Goal: Transaction & Acquisition: Purchase product/service

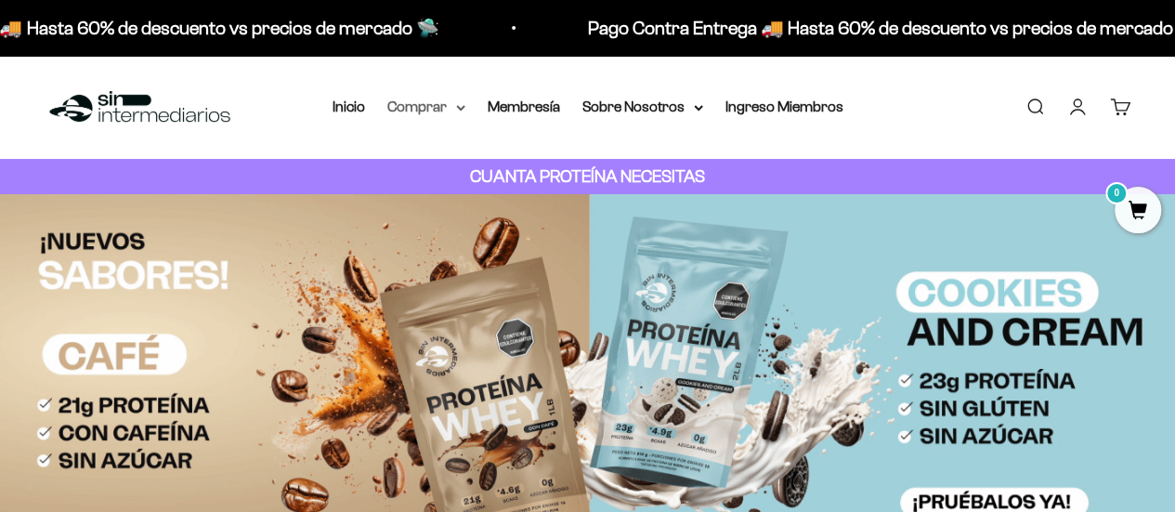
click at [463, 108] on icon at bounding box center [460, 108] width 7 height 4
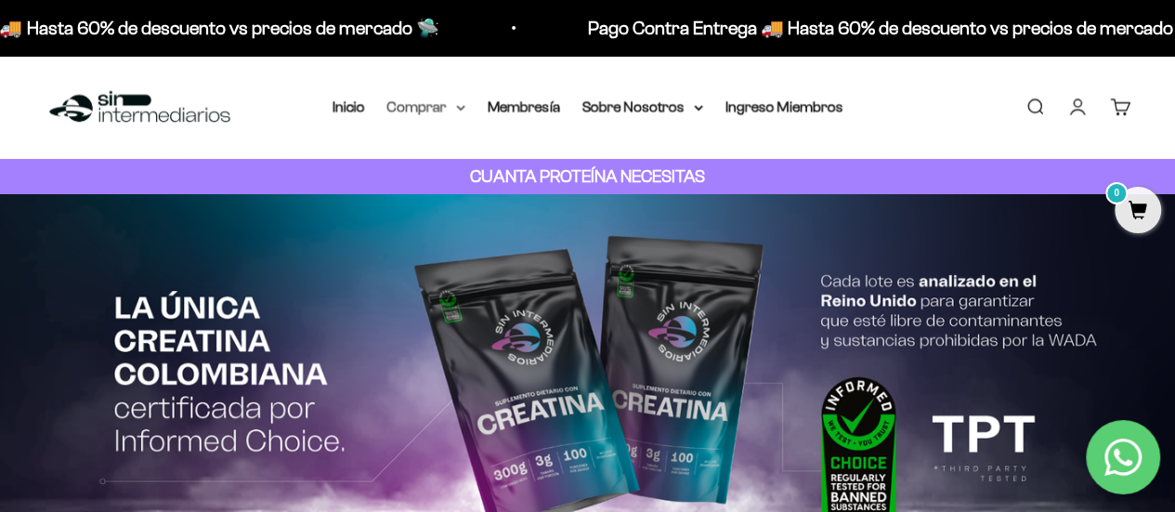
click at [464, 107] on icon at bounding box center [460, 108] width 7 height 4
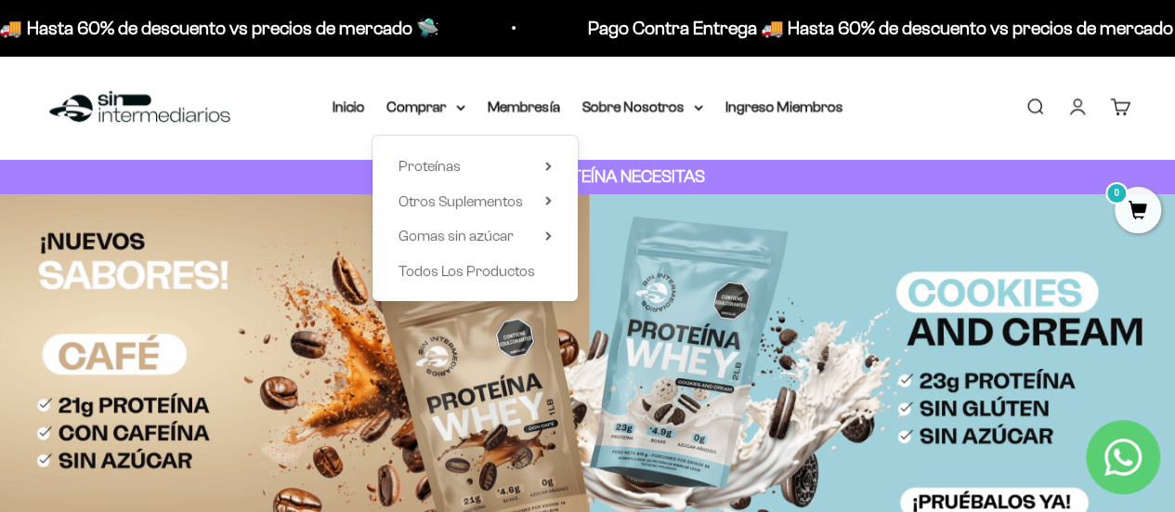
click at [556, 167] on div "Proteínas Ver Todos Whey Iso Vegan Shaker" at bounding box center [475, 218] width 205 height 165
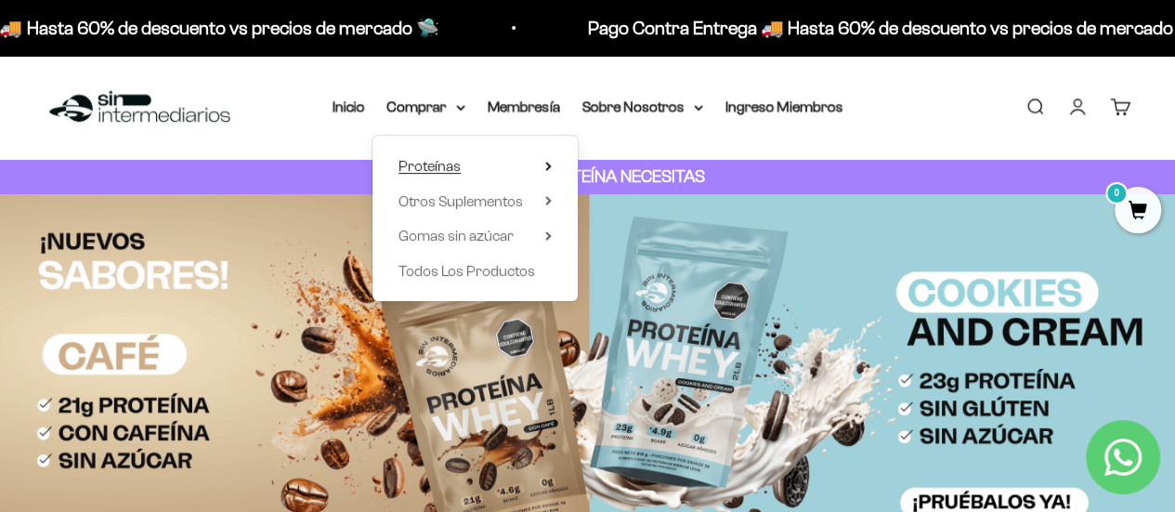
click at [550, 164] on icon at bounding box center [548, 166] width 7 height 9
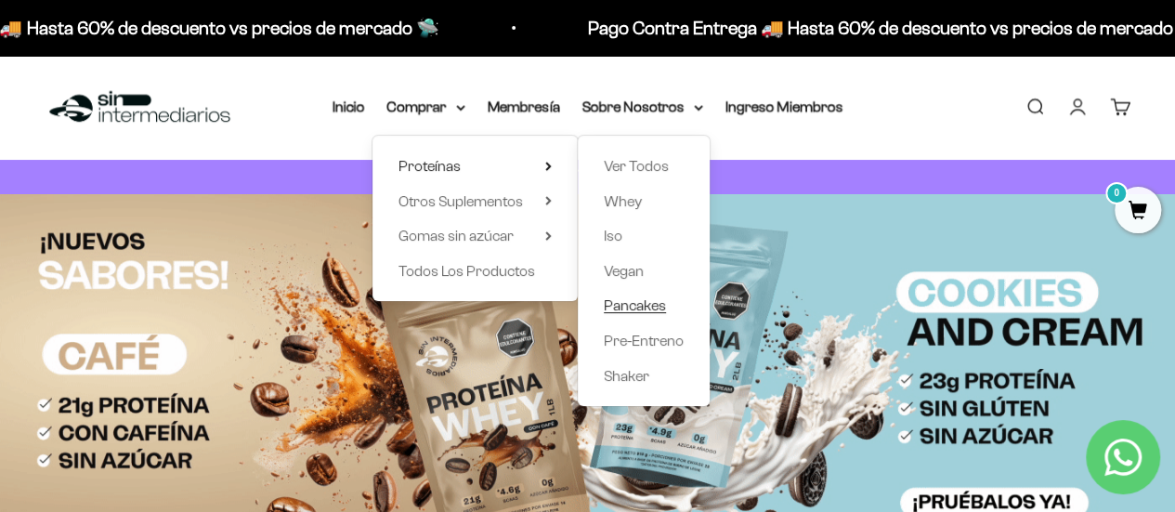
click at [645, 305] on span "Pancakes" at bounding box center [635, 305] width 62 height 16
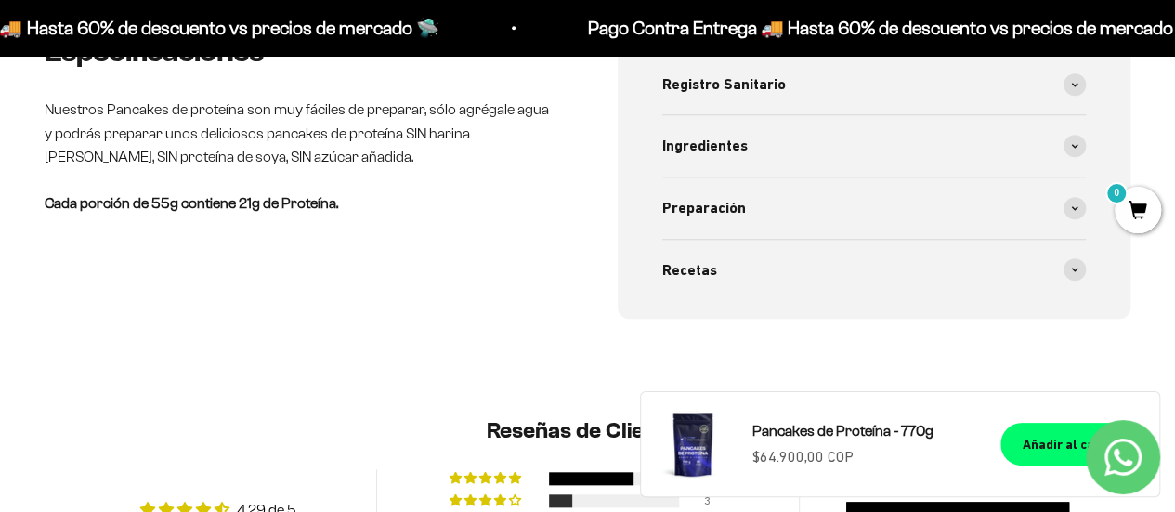
scroll to position [715, 0]
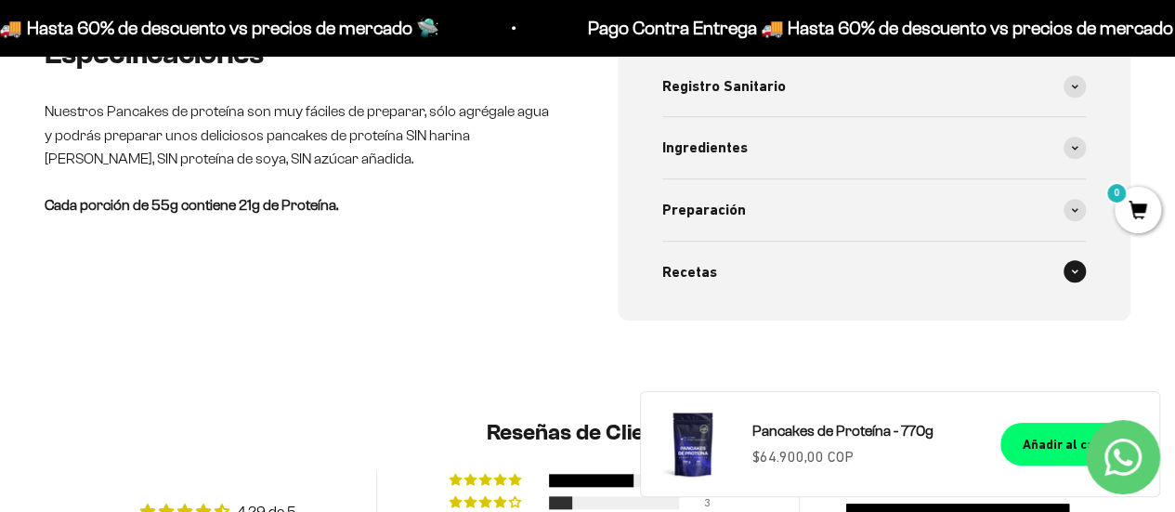
click at [804, 270] on div "Recetas" at bounding box center [874, 272] width 425 height 61
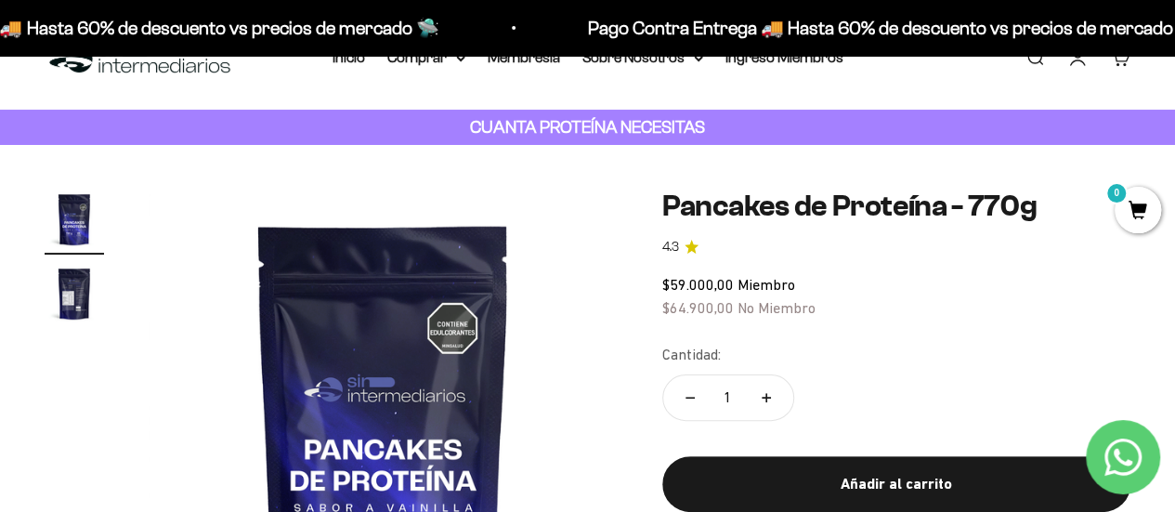
scroll to position [48, 0]
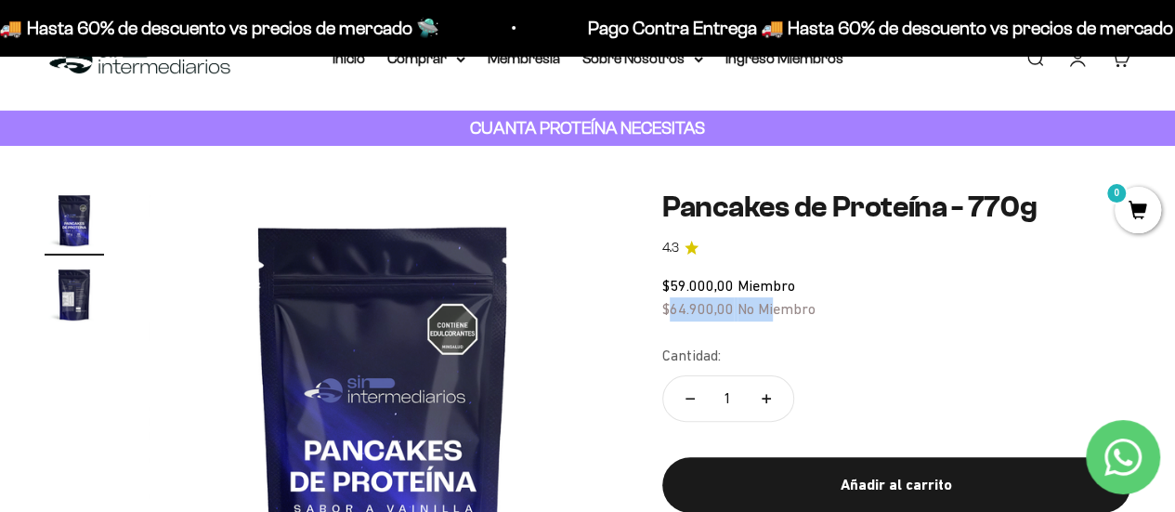
drag, startPoint x: 673, startPoint y: 309, endPoint x: 780, endPoint y: 316, distance: 108.0
click at [780, 316] on span "$64.900,00 No Miembro" at bounding box center [738, 308] width 153 height 17
click at [783, 315] on span "No Miembro" at bounding box center [777, 308] width 78 height 17
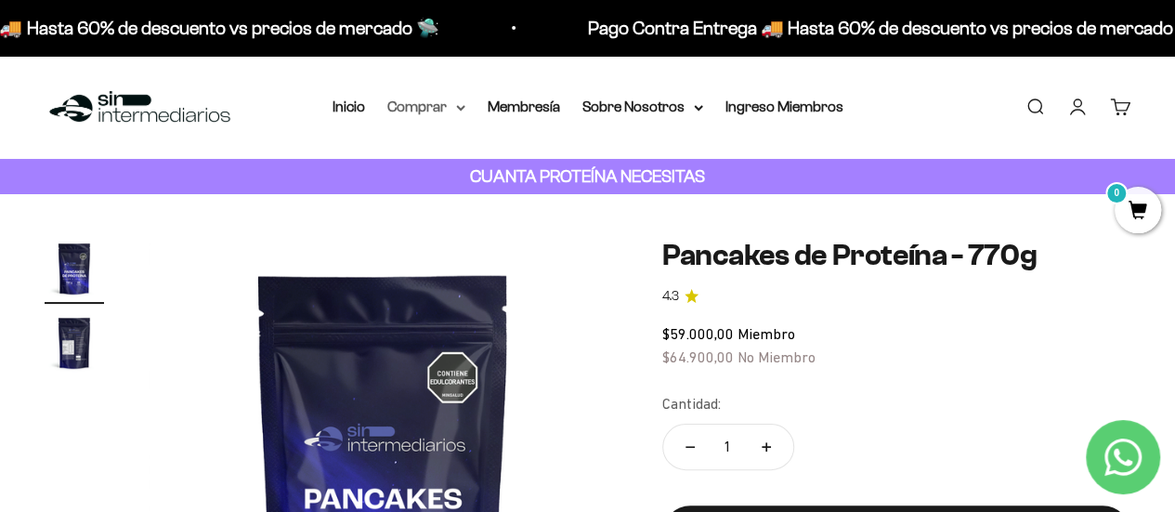
click at [461, 107] on icon at bounding box center [460, 108] width 9 height 7
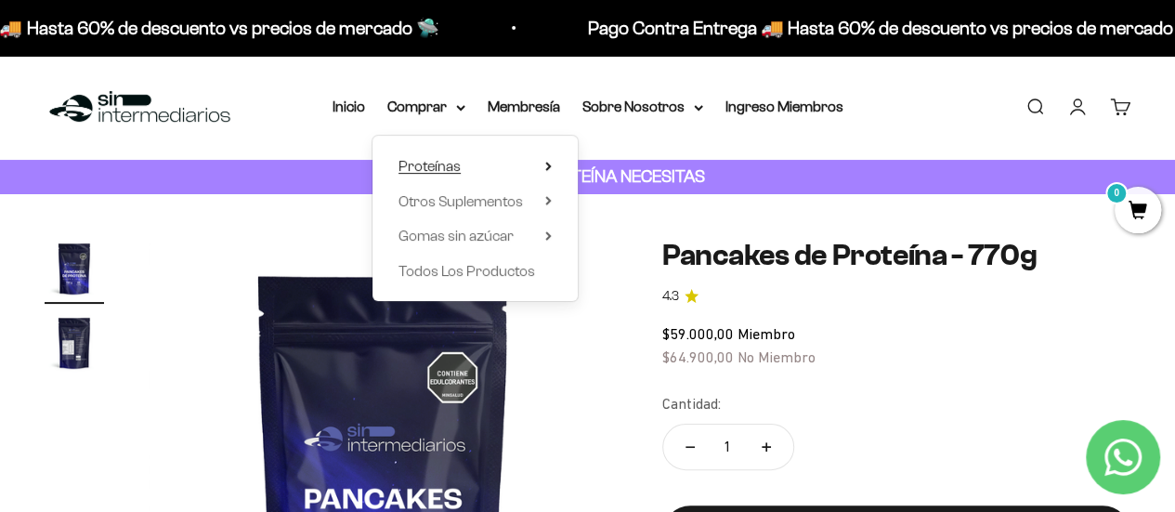
click at [543, 167] on summary "Proteínas" at bounding box center [475, 166] width 153 height 24
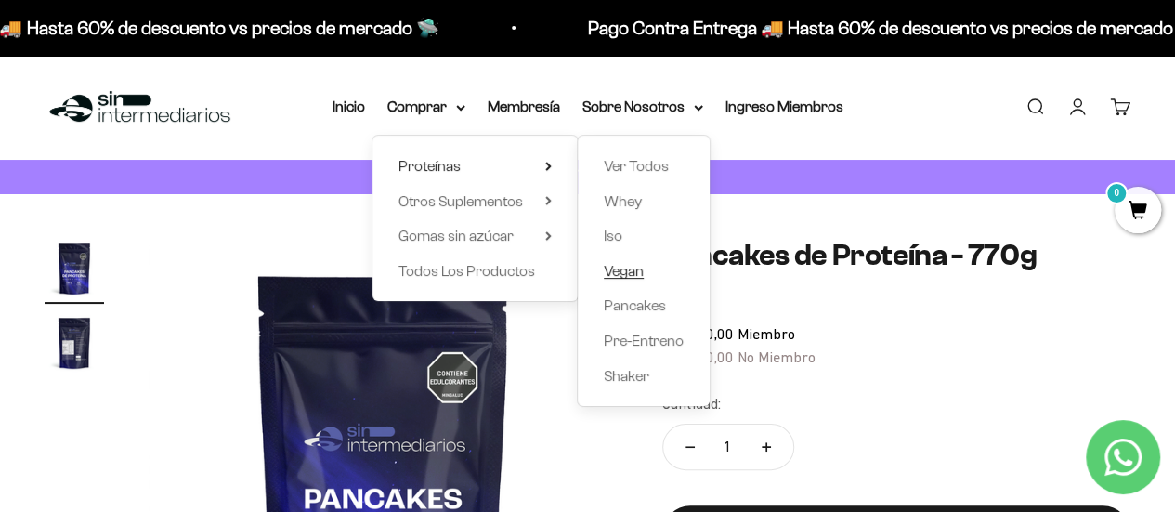
click at [619, 274] on span "Vegan" at bounding box center [624, 271] width 40 height 16
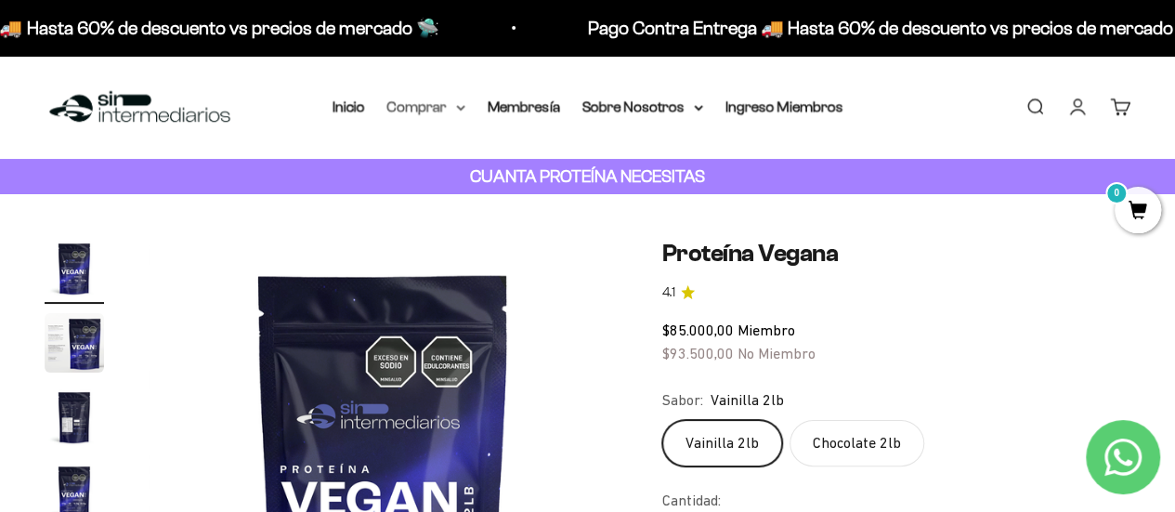
click at [461, 105] on icon at bounding box center [460, 108] width 9 height 7
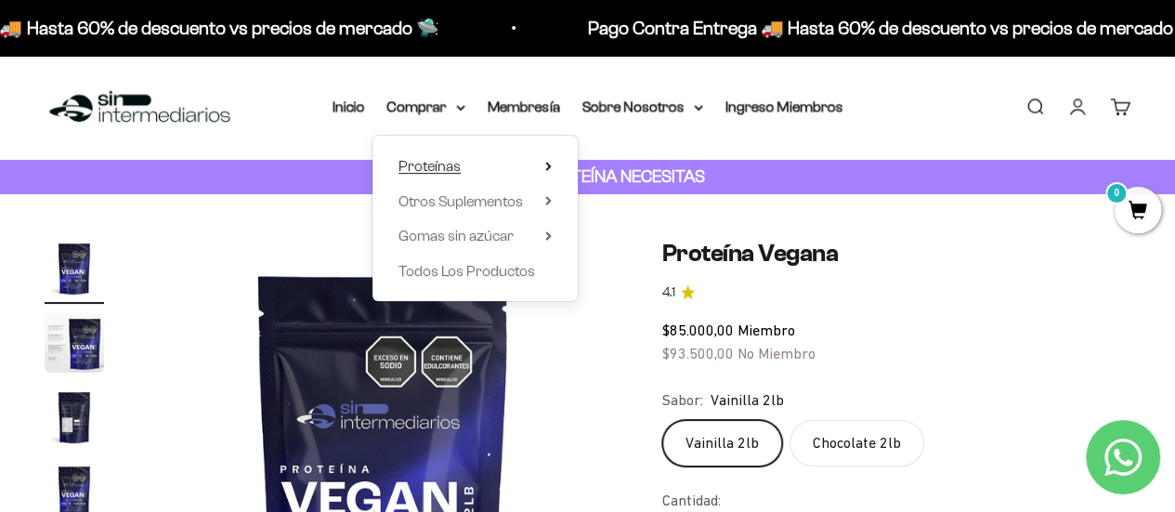
click at [523, 163] on summary "Proteínas" at bounding box center [475, 166] width 153 height 24
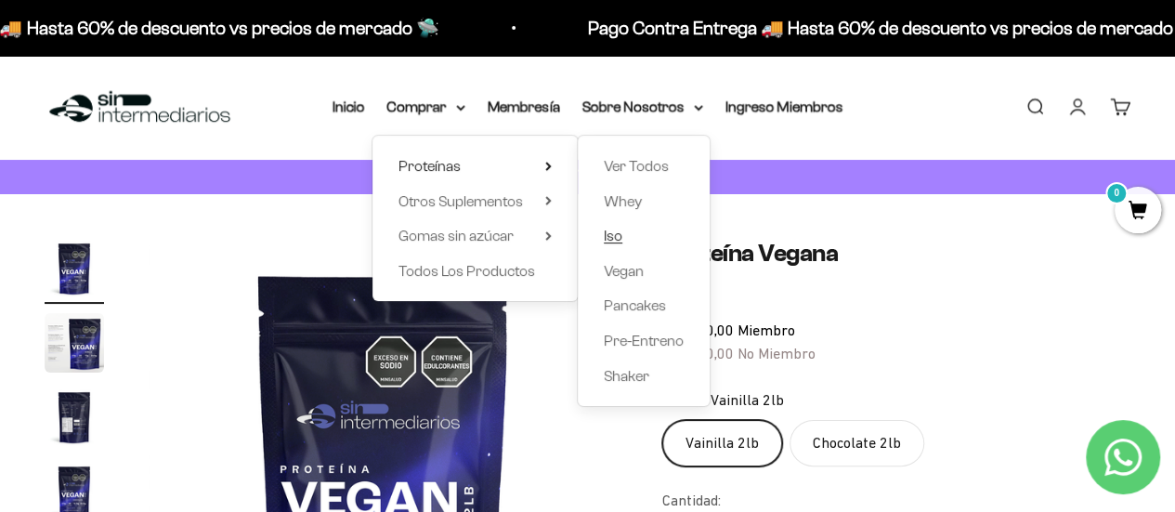
click at [615, 244] on span "Iso" at bounding box center [613, 236] width 19 height 24
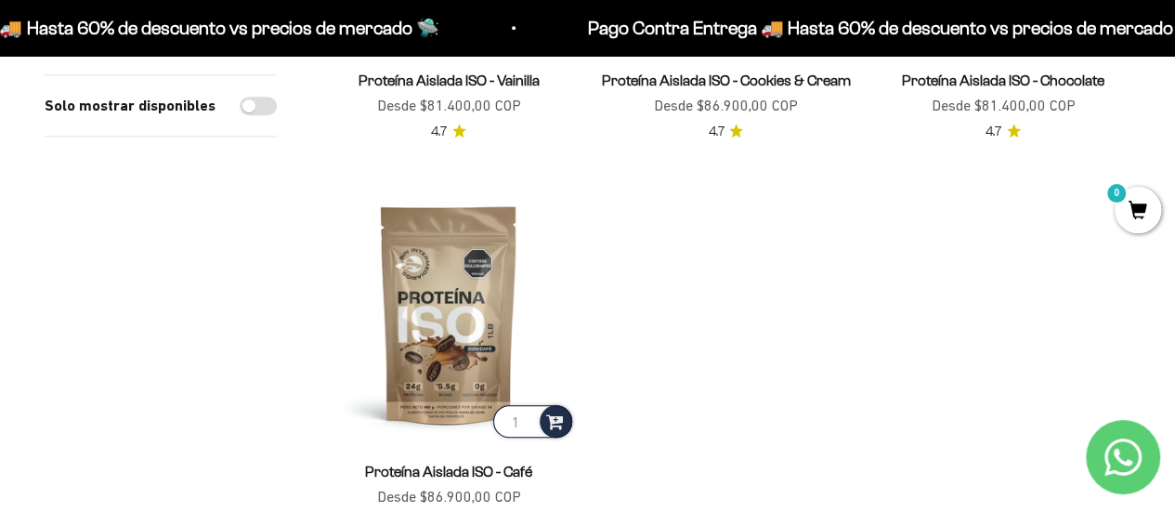
scroll to position [520, 0]
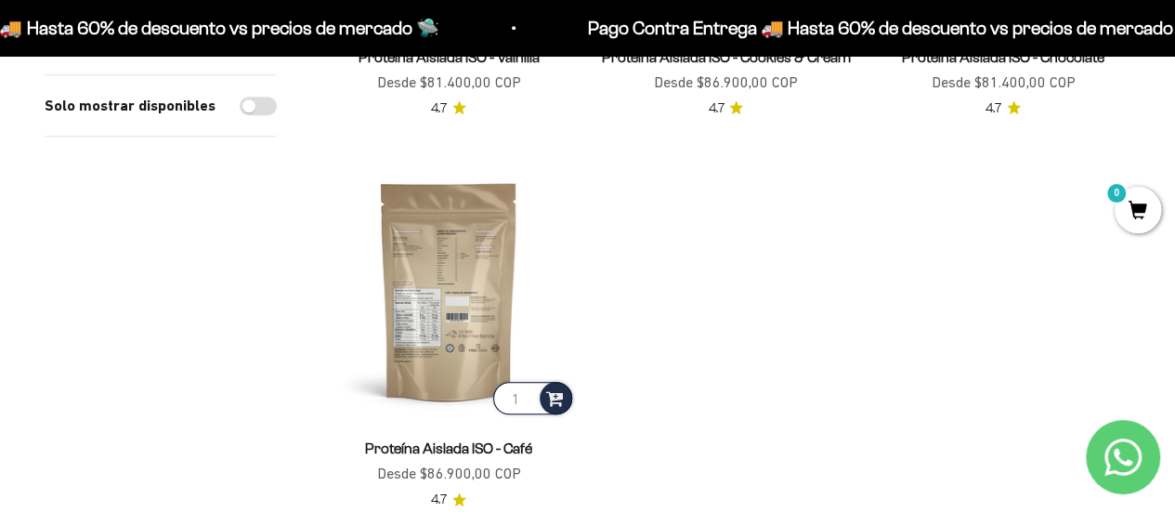
click at [468, 285] on img at bounding box center [448, 290] width 255 height 255
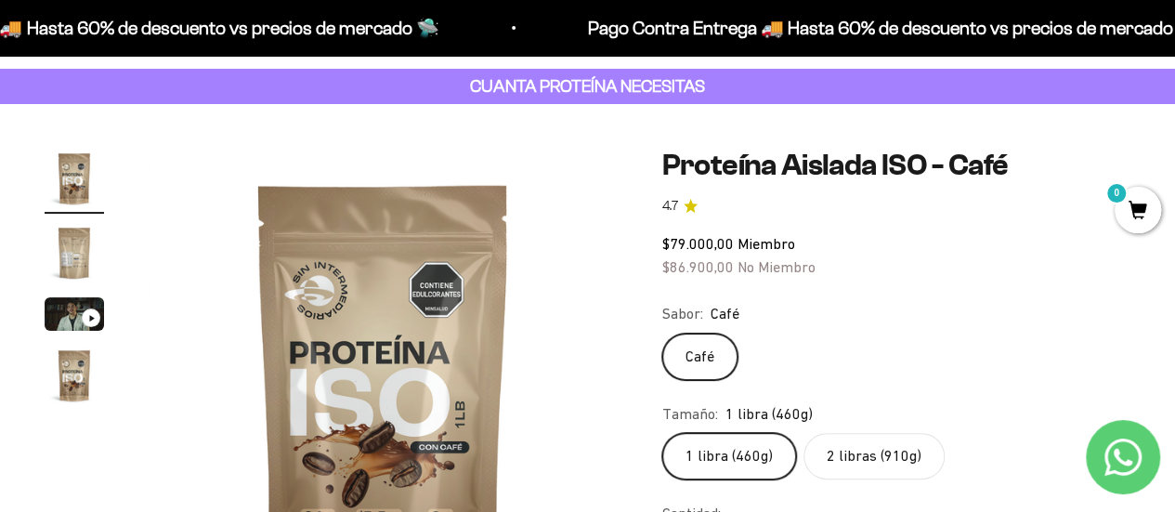
scroll to position [79, 0]
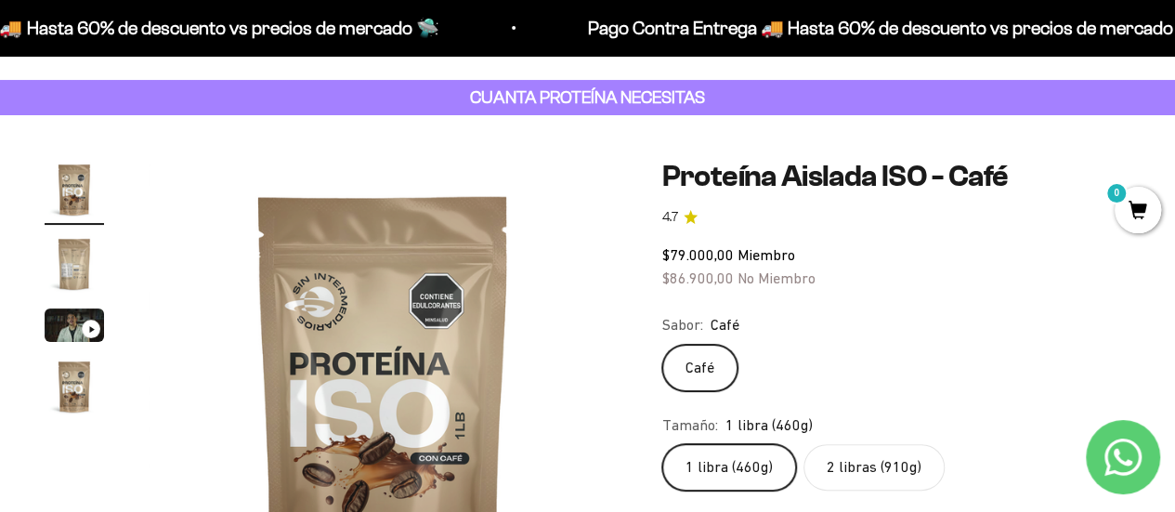
click at [77, 317] on img "Ir al artículo 3" at bounding box center [74, 324] width 59 height 33
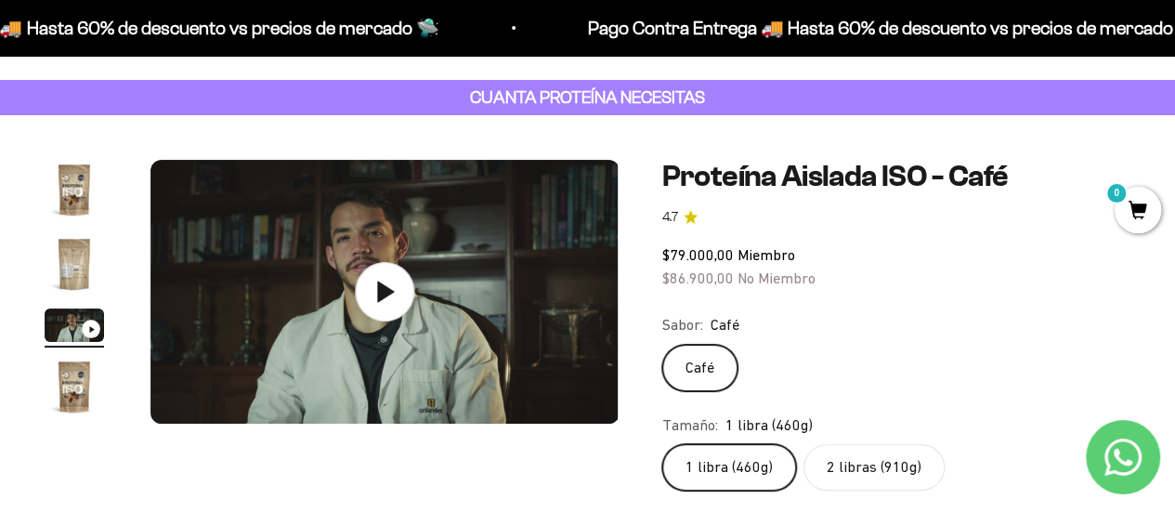
scroll to position [0, 959]
click at [357, 291] on icon at bounding box center [383, 291] width 65 height 65
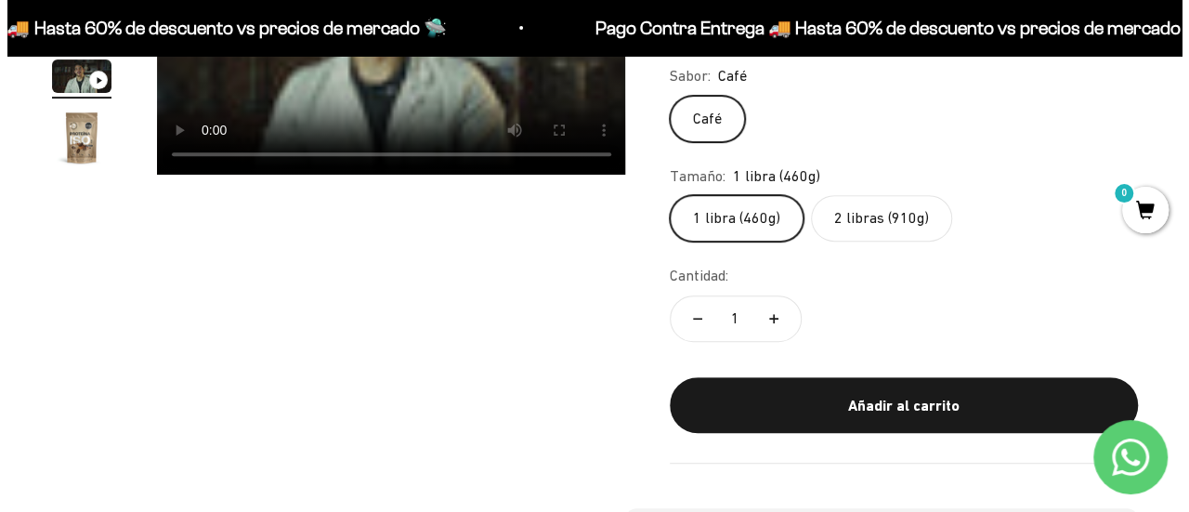
scroll to position [332, 0]
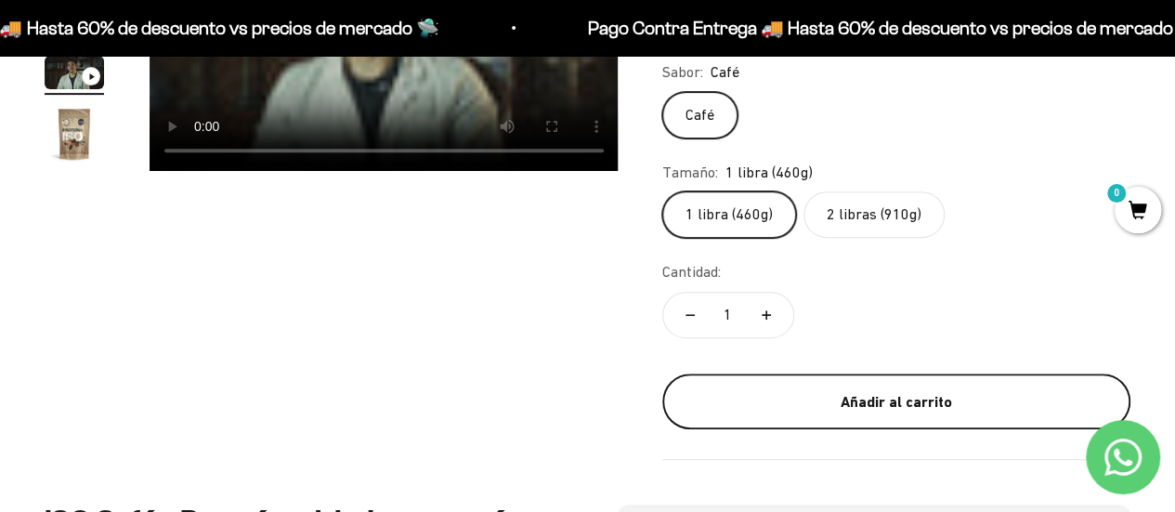
click at [812, 383] on button "Añadir al carrito" at bounding box center [896, 401] width 468 height 56
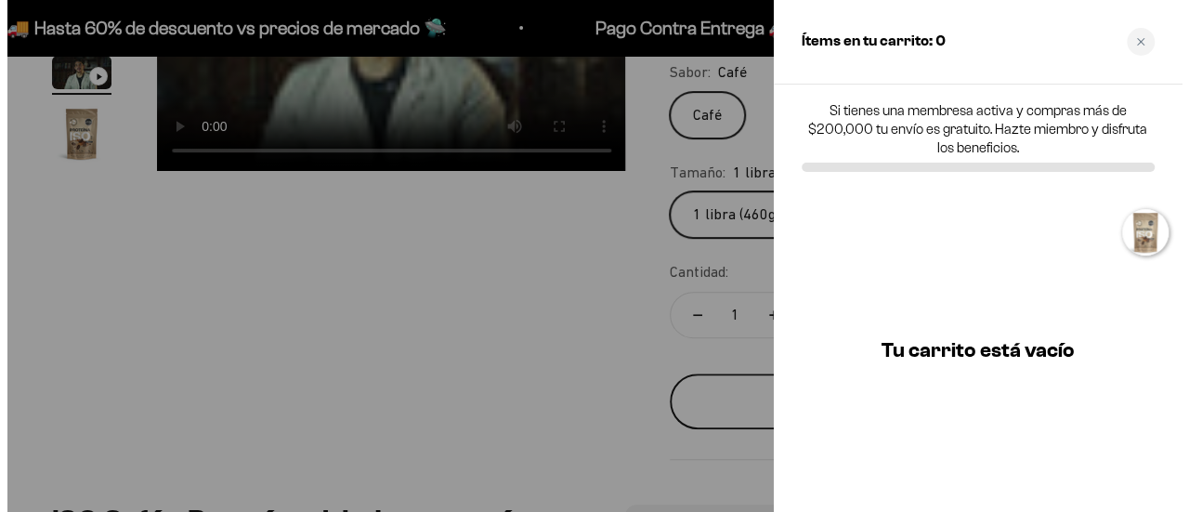
scroll to position [0, 974]
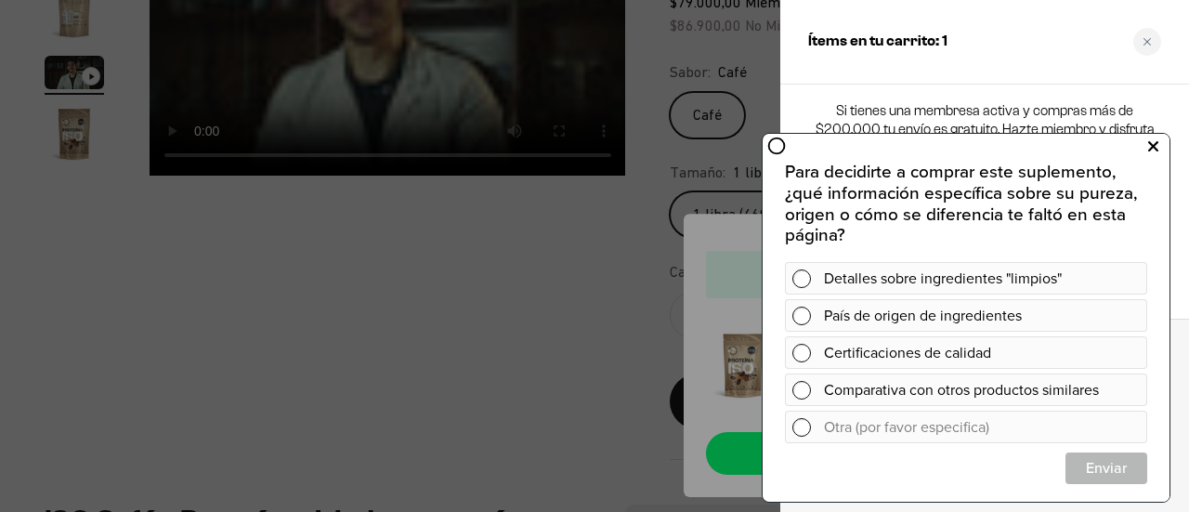
click at [1151, 139] on icon at bounding box center [1153, 146] width 10 height 24
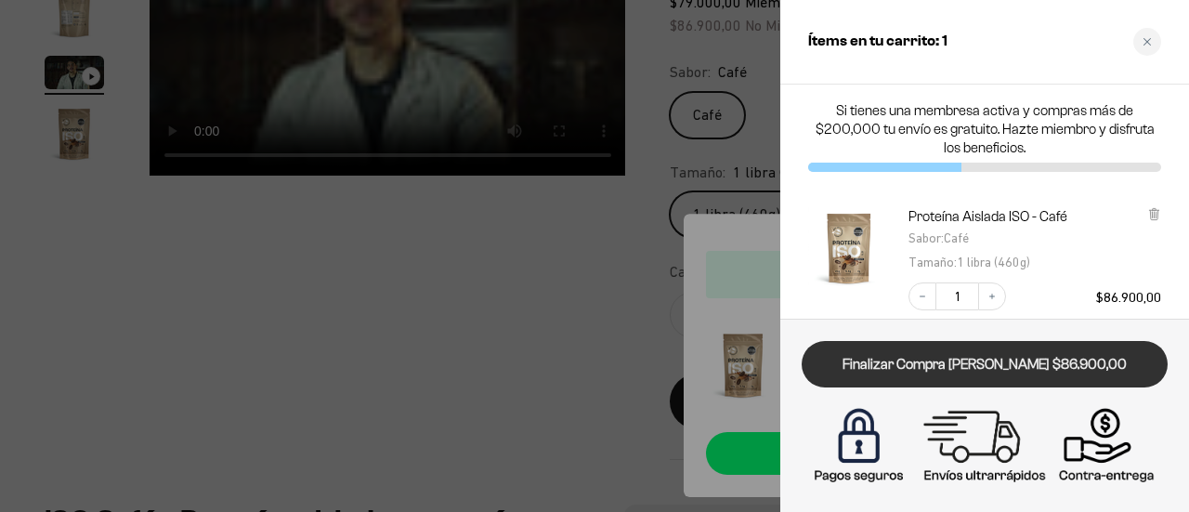
click at [961, 369] on link "Finalizar Compra [PERSON_NAME] $86.900,00" at bounding box center [985, 364] width 366 height 47
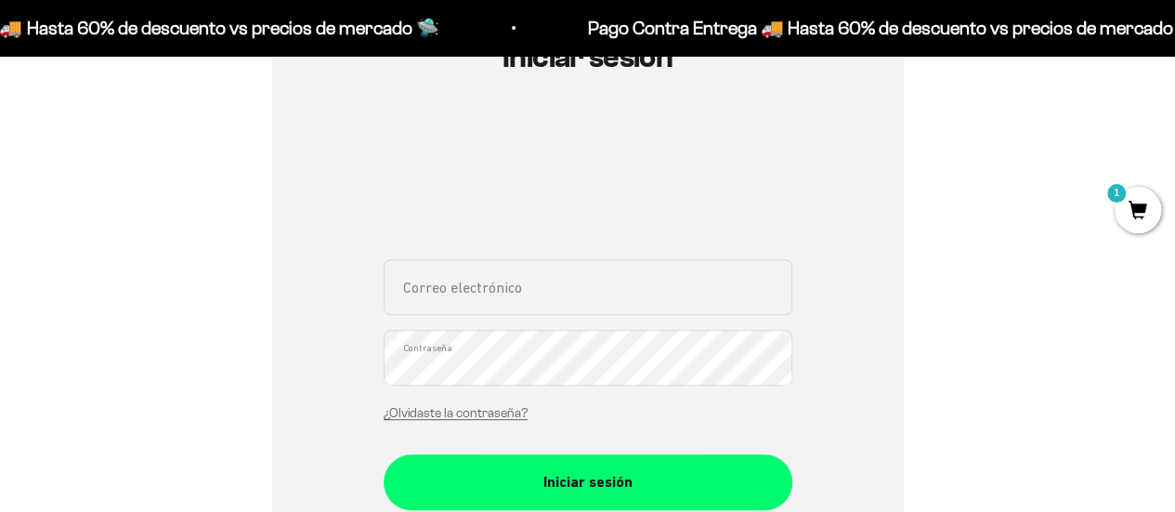
scroll to position [242, 0]
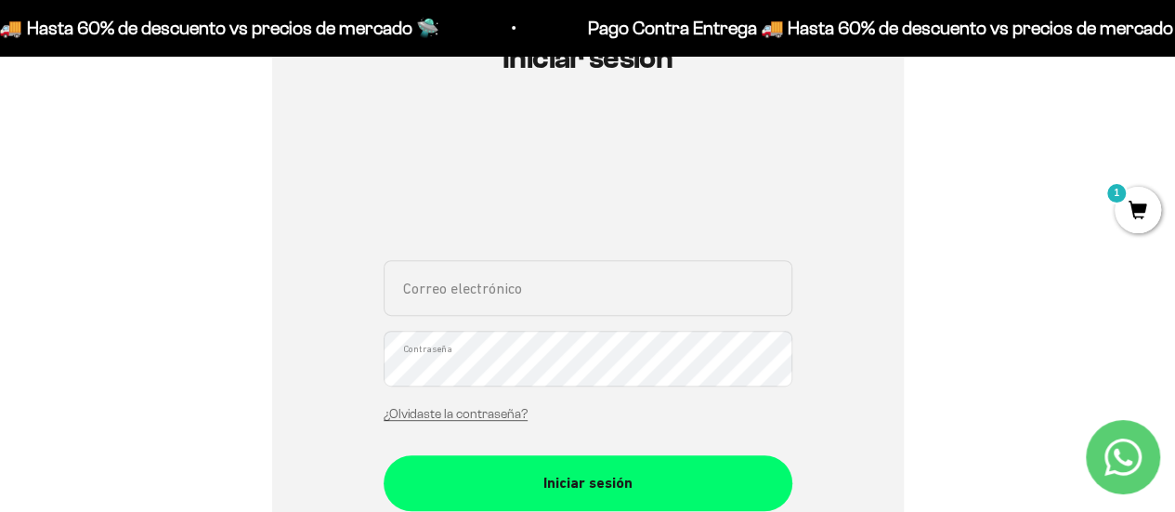
click at [204, 265] on div "Iniciar sesión Correo electrónico Contraseña ¿Olvidaste la contraseña? Iniciar …" at bounding box center [588, 342] width 1086 height 704
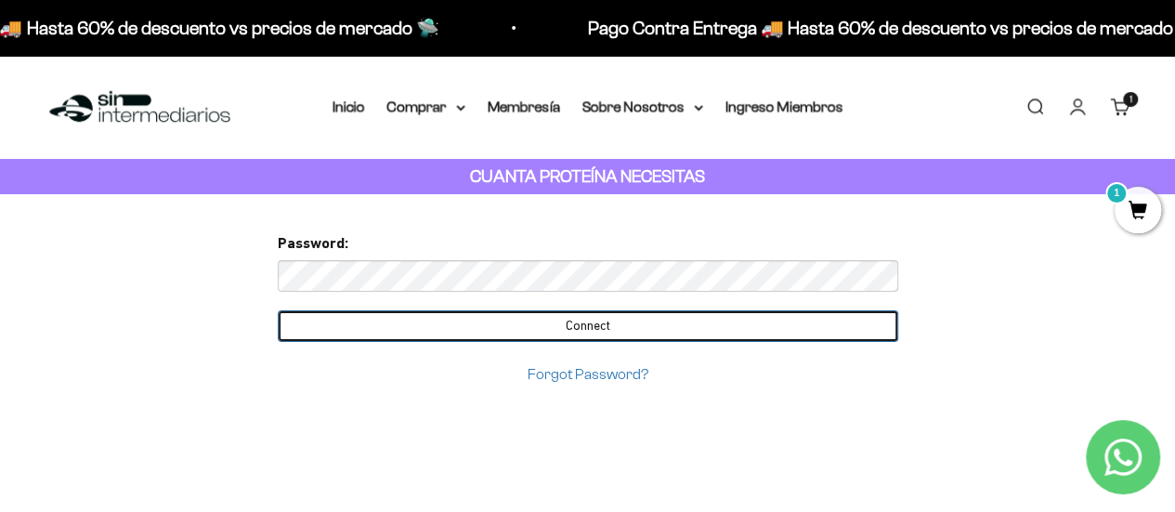
click at [583, 317] on input "Connect" at bounding box center [588, 326] width 621 height 32
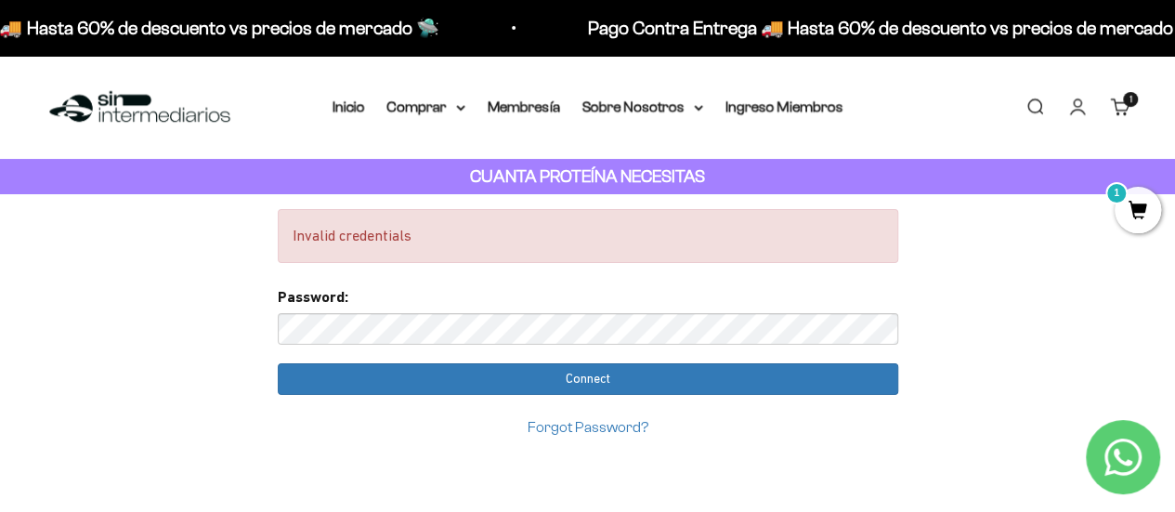
click at [574, 426] on link "Forgot Password?" at bounding box center [588, 427] width 121 height 16
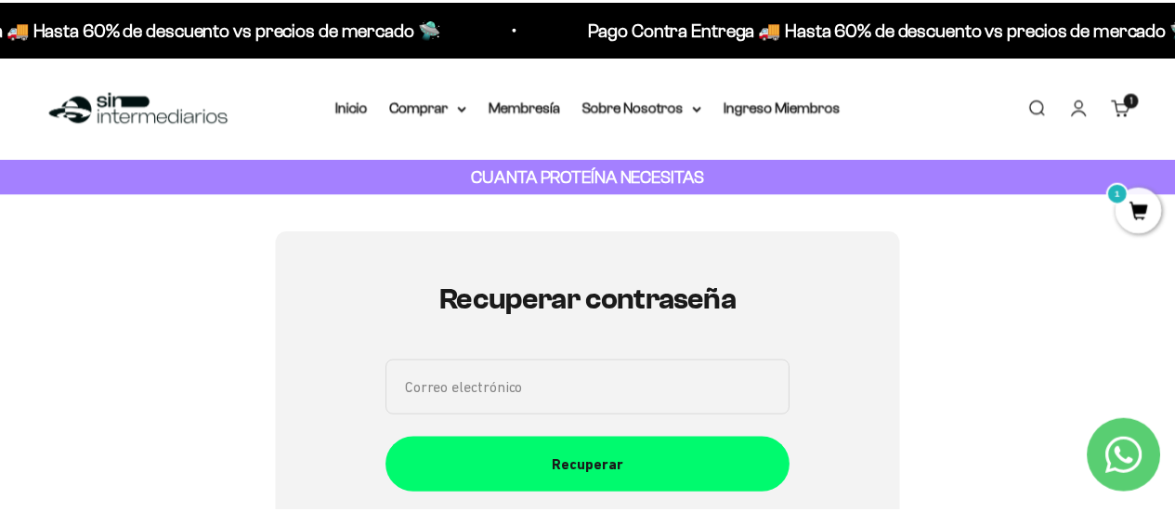
scroll to position [209, 0]
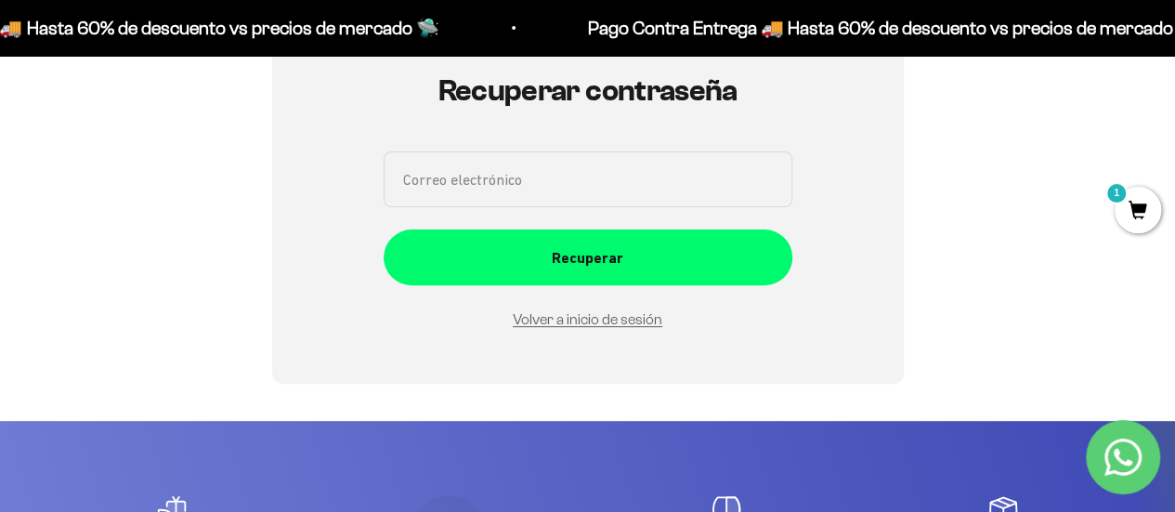
type input "[EMAIL_ADDRESS][DOMAIN_NAME]"
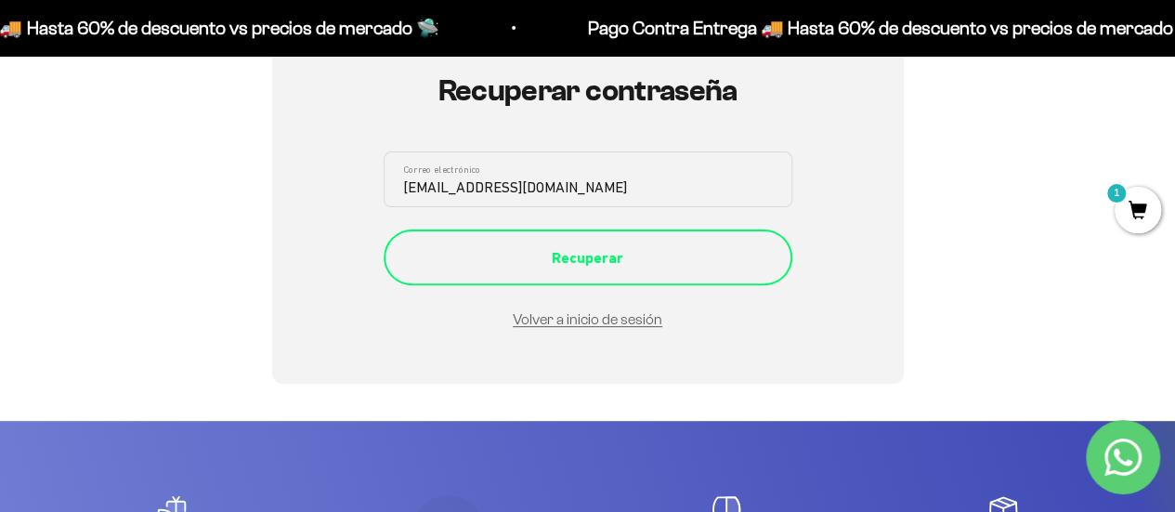
click at [556, 249] on div "Recuperar" at bounding box center [588, 258] width 334 height 24
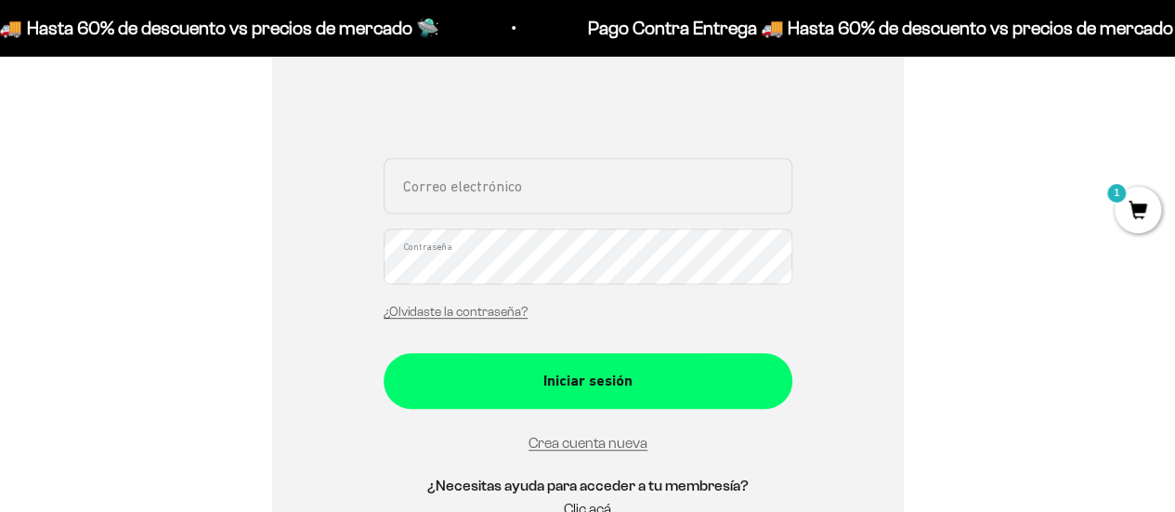
scroll to position [349, 0]
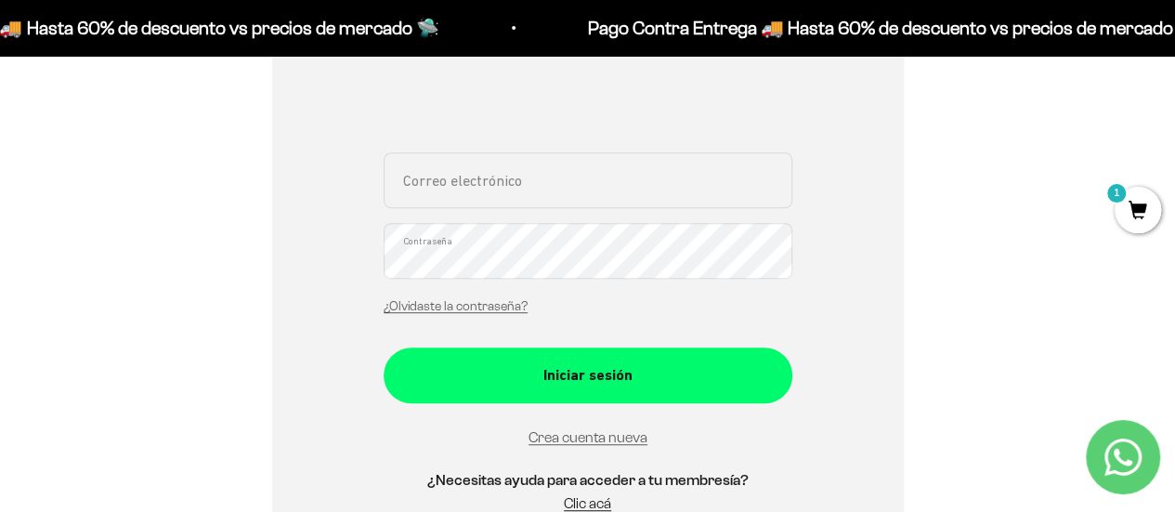
click at [429, 296] on div "¿Olvidaste la contraseña?" at bounding box center [456, 306] width 144 height 24
click at [424, 303] on link "¿Olvidaste la contraseña?" at bounding box center [456, 306] width 144 height 14
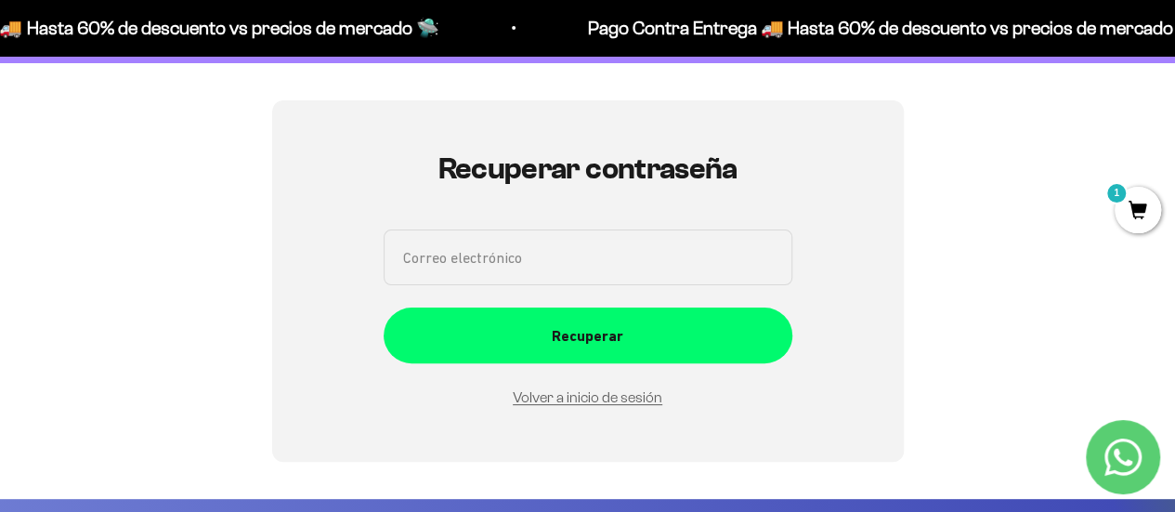
scroll to position [130, 0]
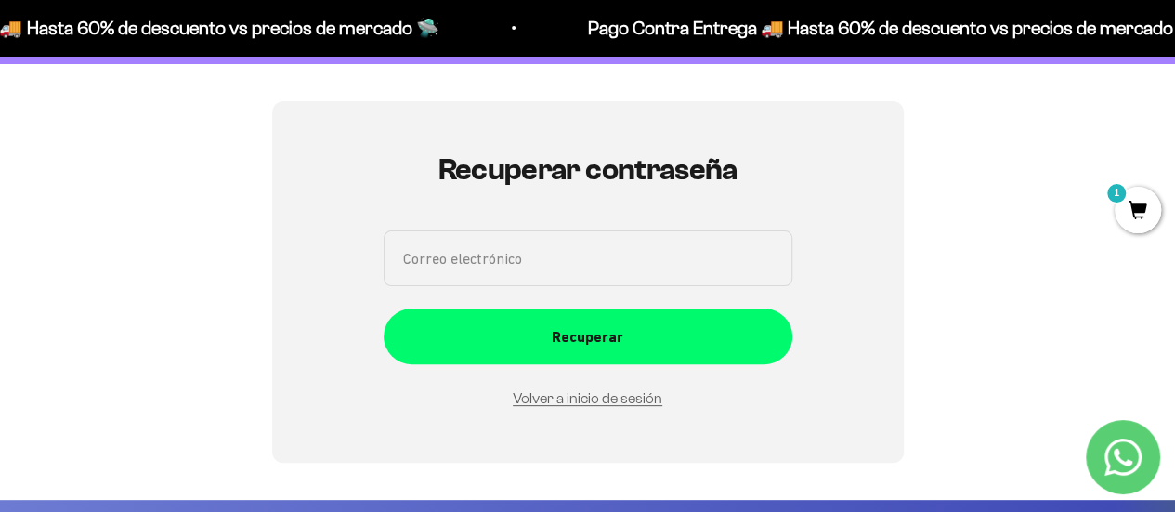
click at [435, 268] on input "Correo electrónico" at bounding box center [588, 258] width 409 height 56
type input "juanpa7rivera@gmail.com"
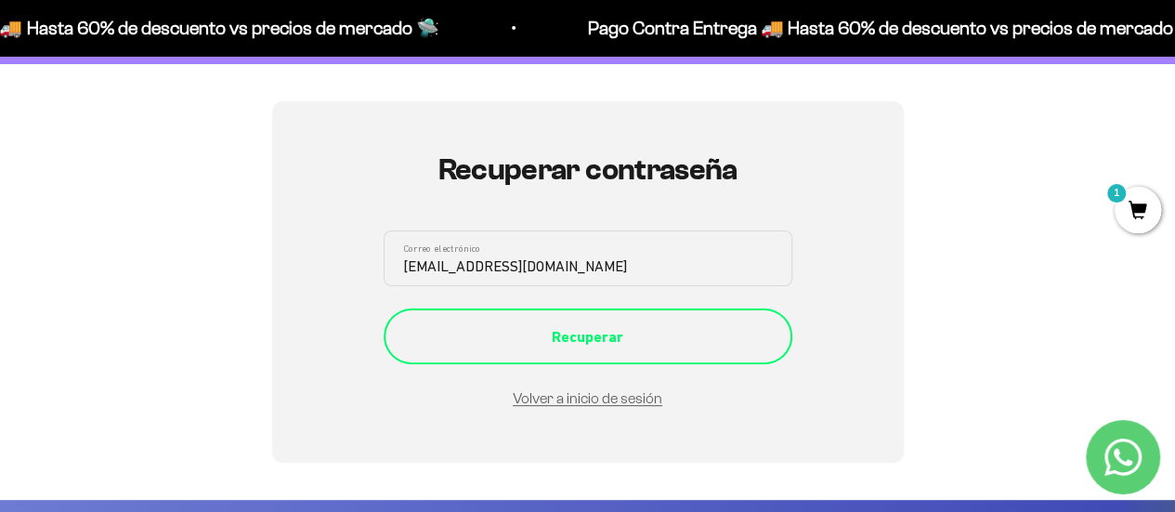
click at [483, 326] on div "Recuperar" at bounding box center [588, 337] width 334 height 24
